Goal: Task Accomplishment & Management: Manage account settings

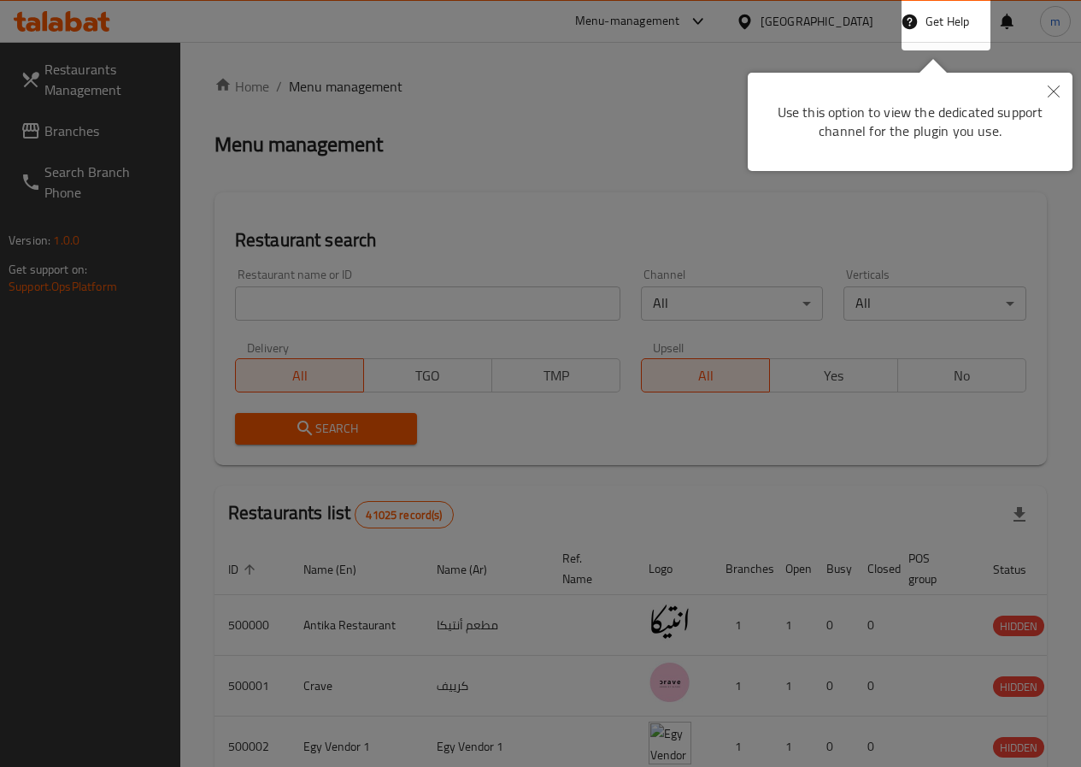
click at [1047, 96] on button "Close" at bounding box center [1054, 92] width 38 height 39
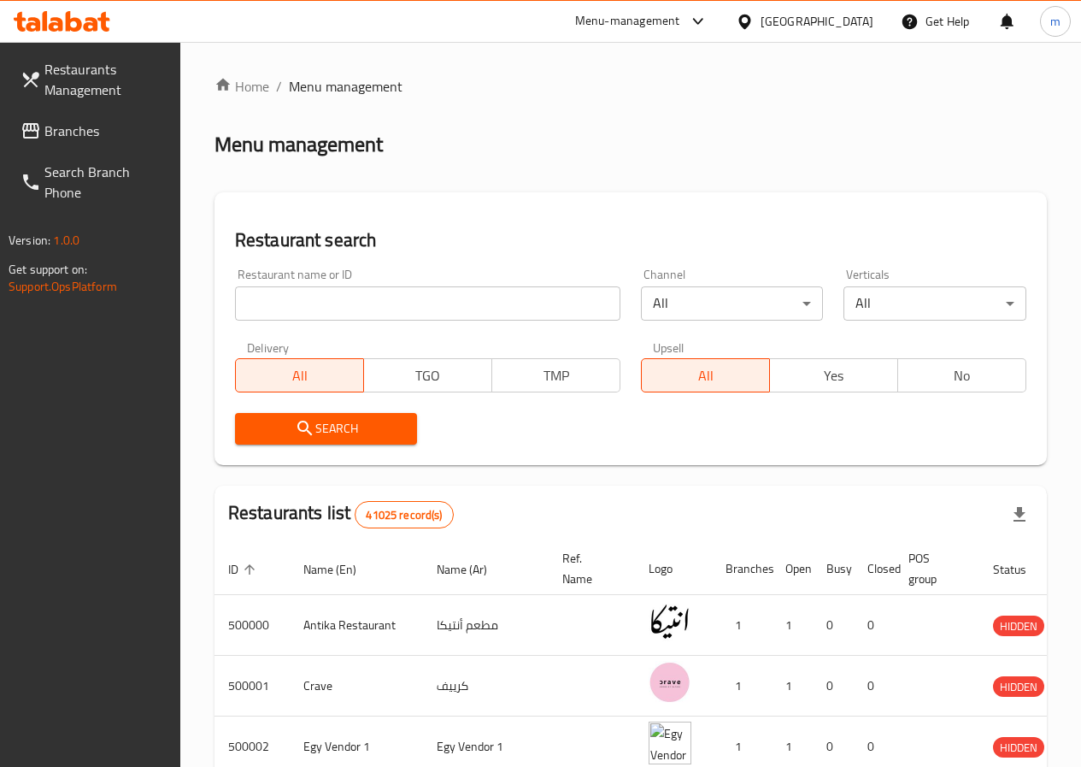
click at [761, 23] on div at bounding box center [748, 21] width 25 height 19
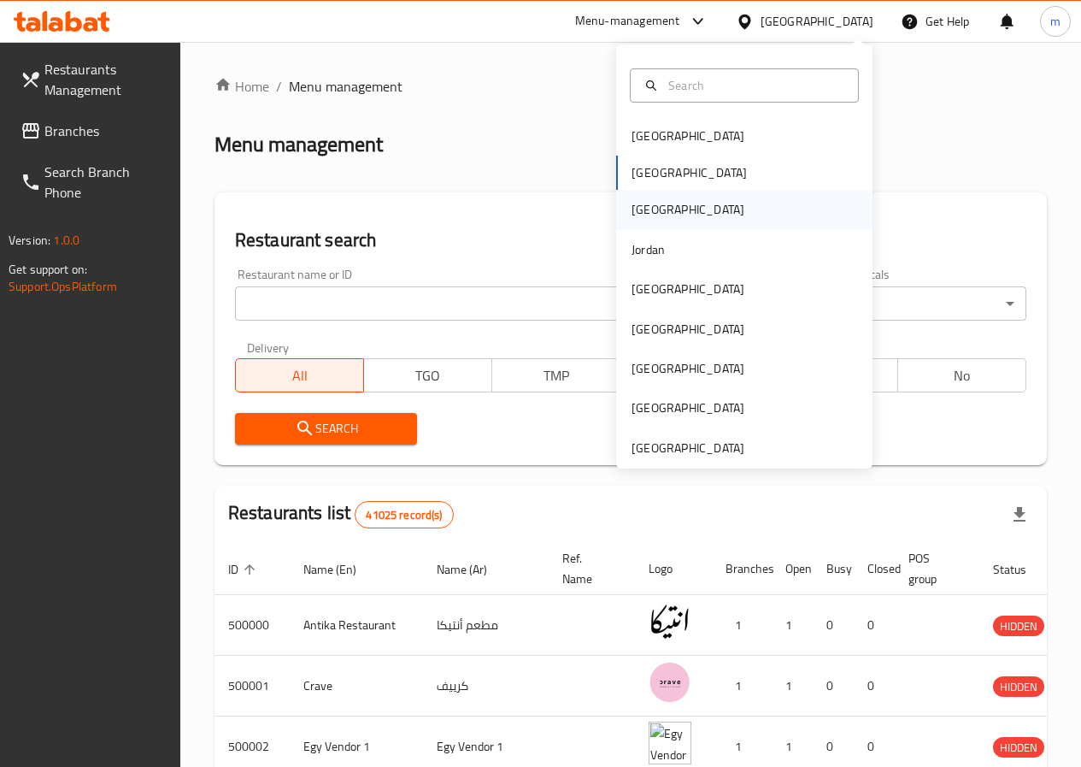
scroll to position [9, 0]
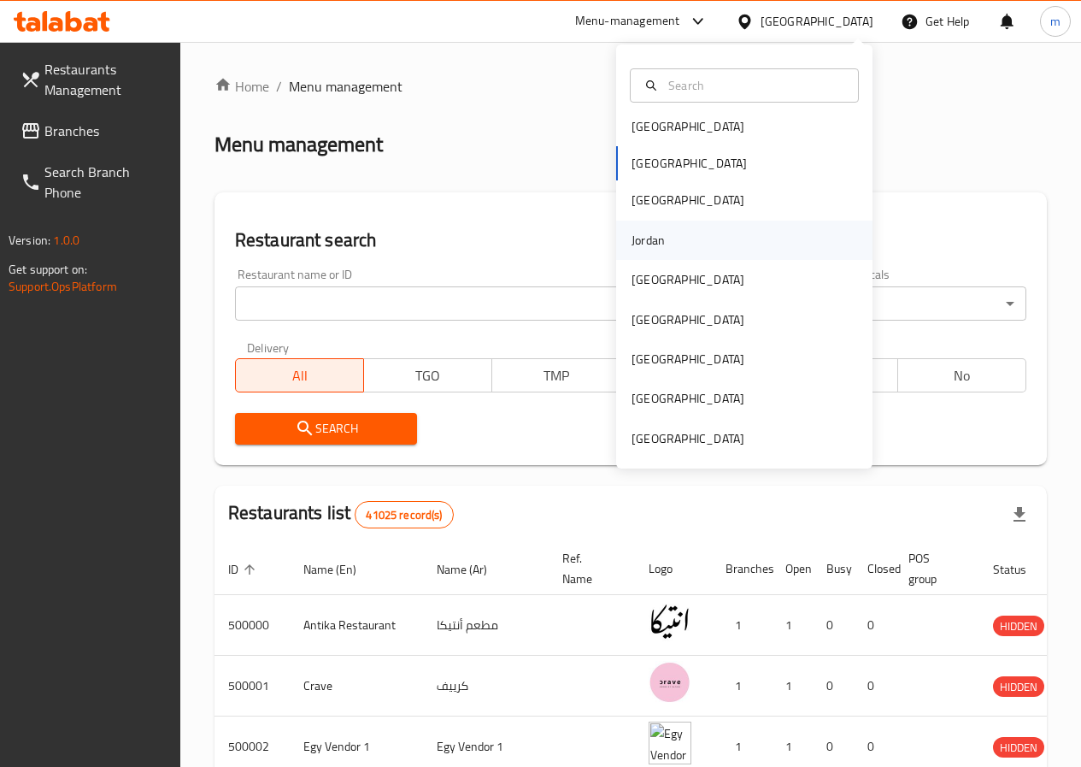
click at [695, 237] on div "Jordan" at bounding box center [744, 240] width 256 height 39
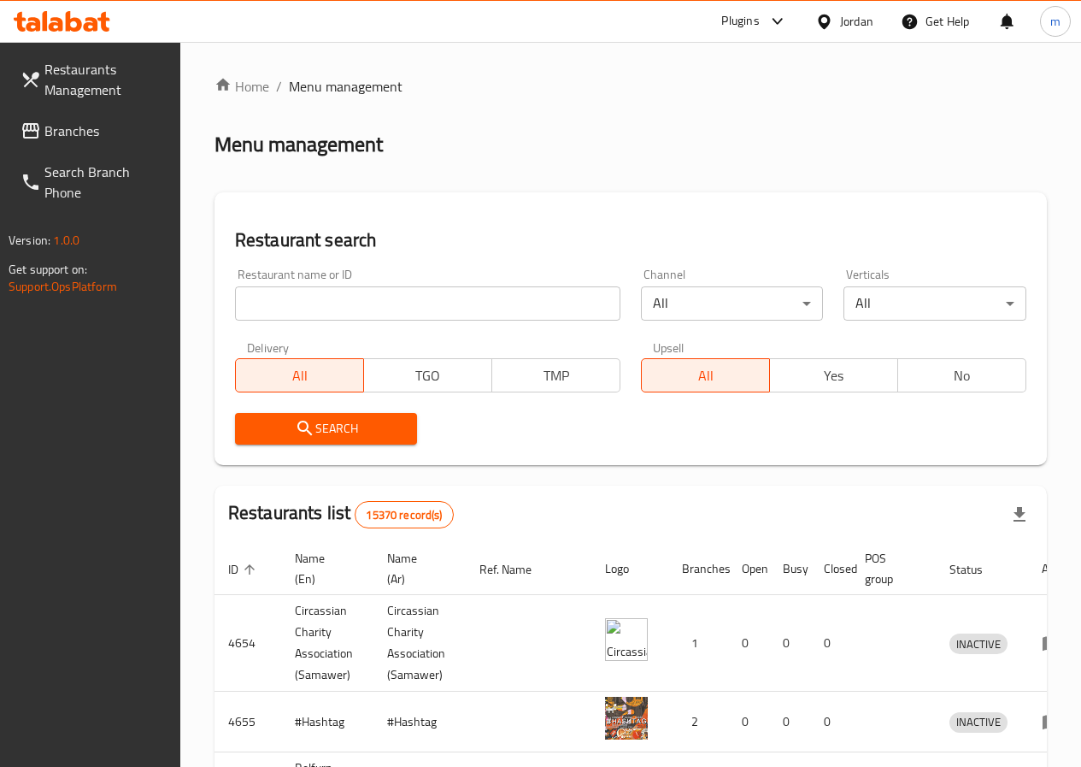
click at [109, 84] on span "Restaurants Management" at bounding box center [105, 79] width 122 height 41
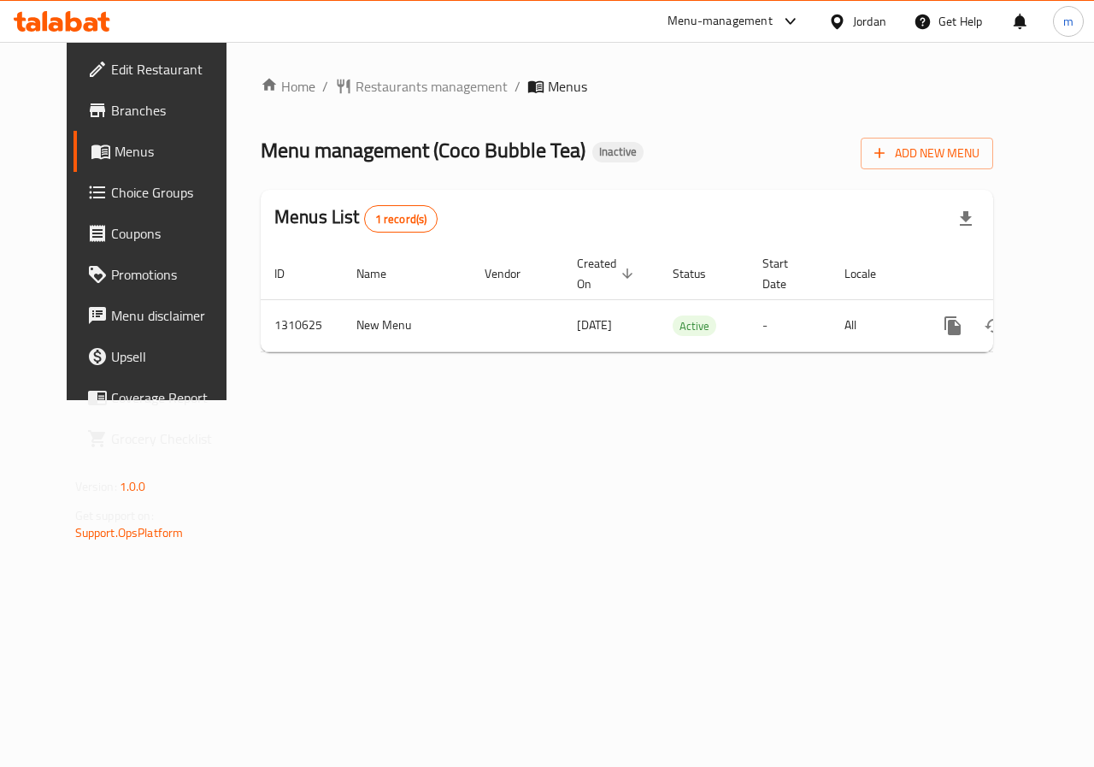
click at [111, 113] on span "Branches" at bounding box center [173, 110] width 125 height 21
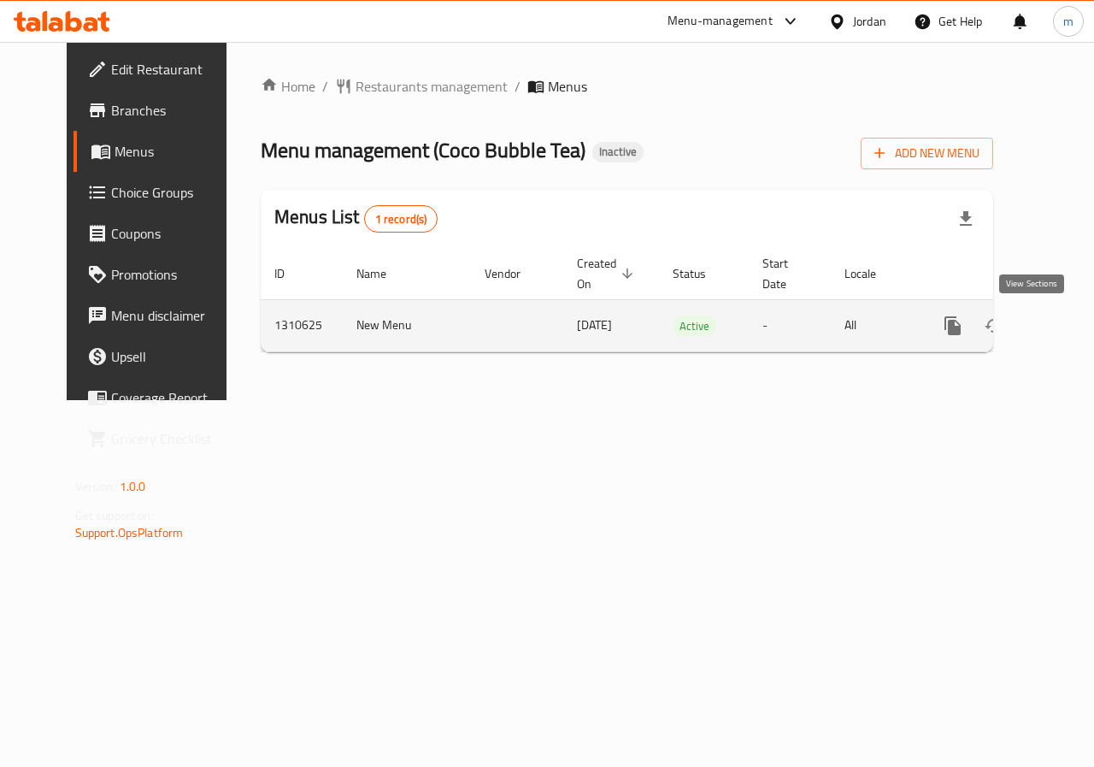
click at [1066, 325] on icon "enhanced table" at bounding box center [1076, 325] width 21 height 21
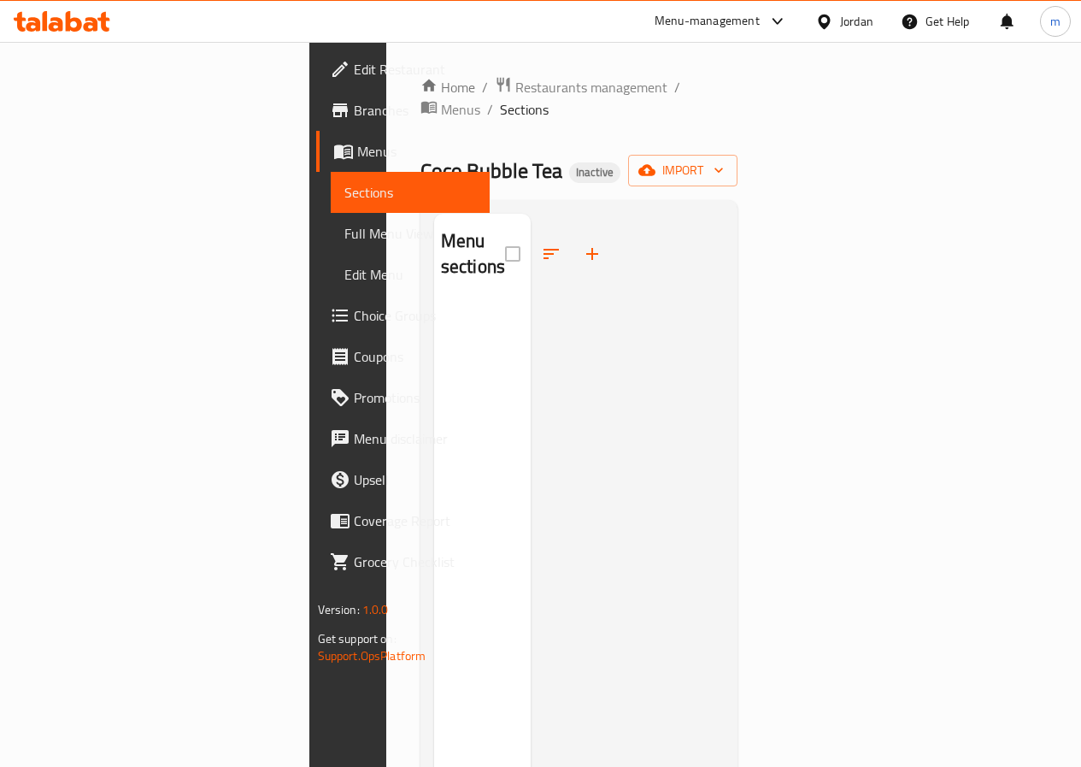
click at [331, 219] on link "Full Menu View" at bounding box center [410, 233] width 159 height 41
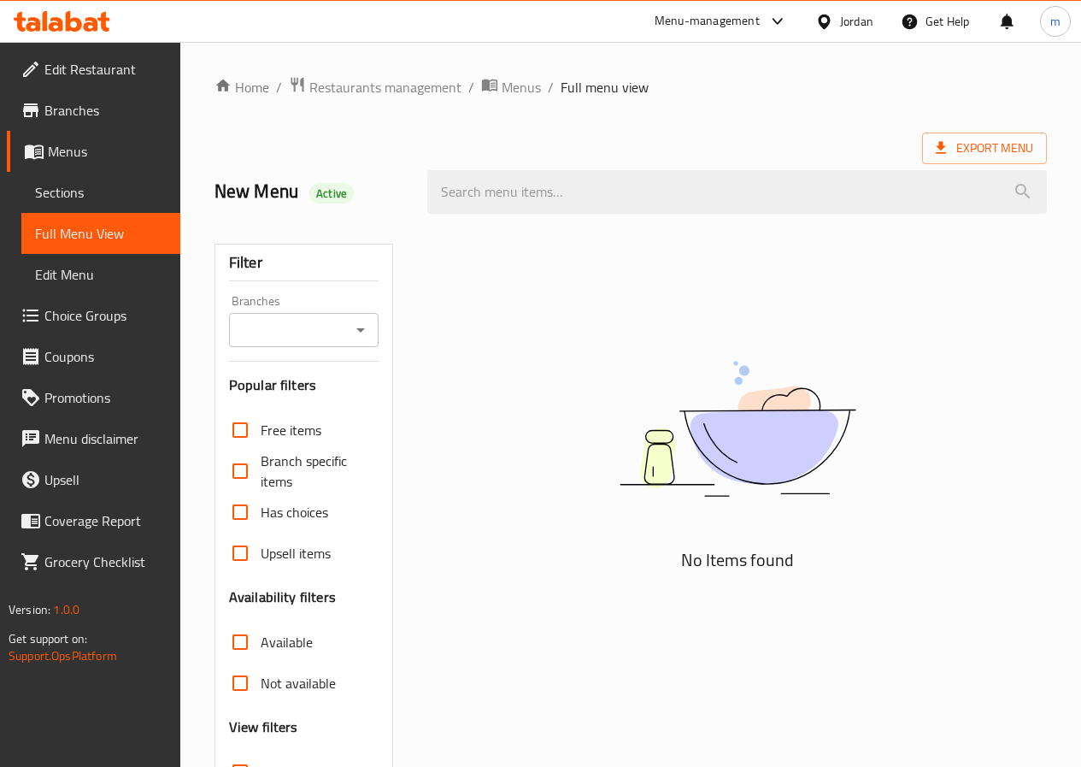
click at [1081, 303] on div "Home / Restaurants management / Menus / Full menu view Export Menu New Menu Act…" at bounding box center [630, 476] width 901 height 868
click at [88, 115] on span "Branches" at bounding box center [105, 110] width 122 height 21
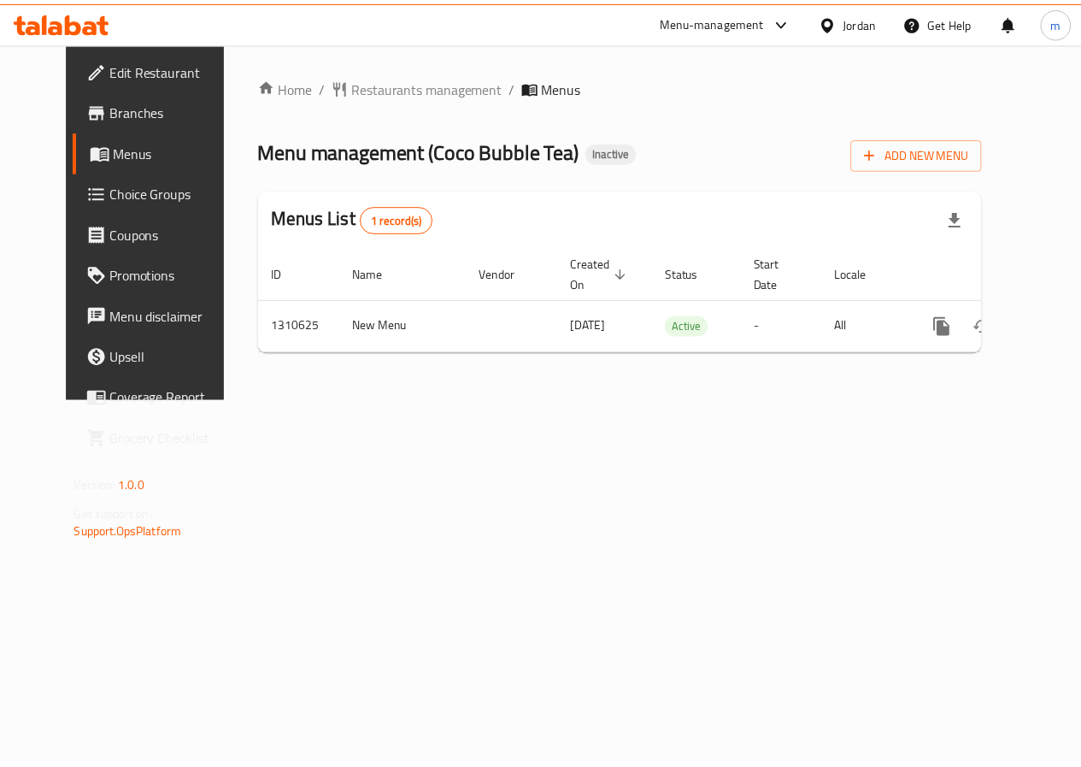
scroll to position [0, 6]
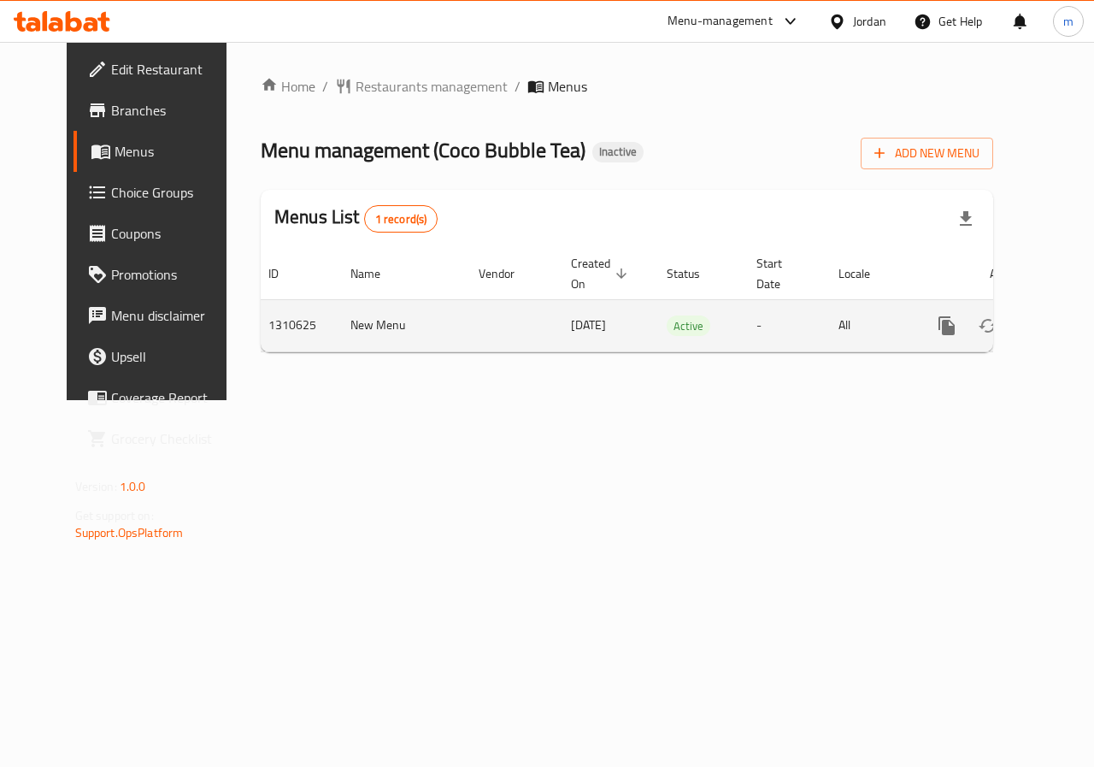
click at [1063, 333] on icon "enhanced table" at bounding box center [1070, 325] width 15 height 15
